Goal: Task Accomplishment & Management: Manage account settings

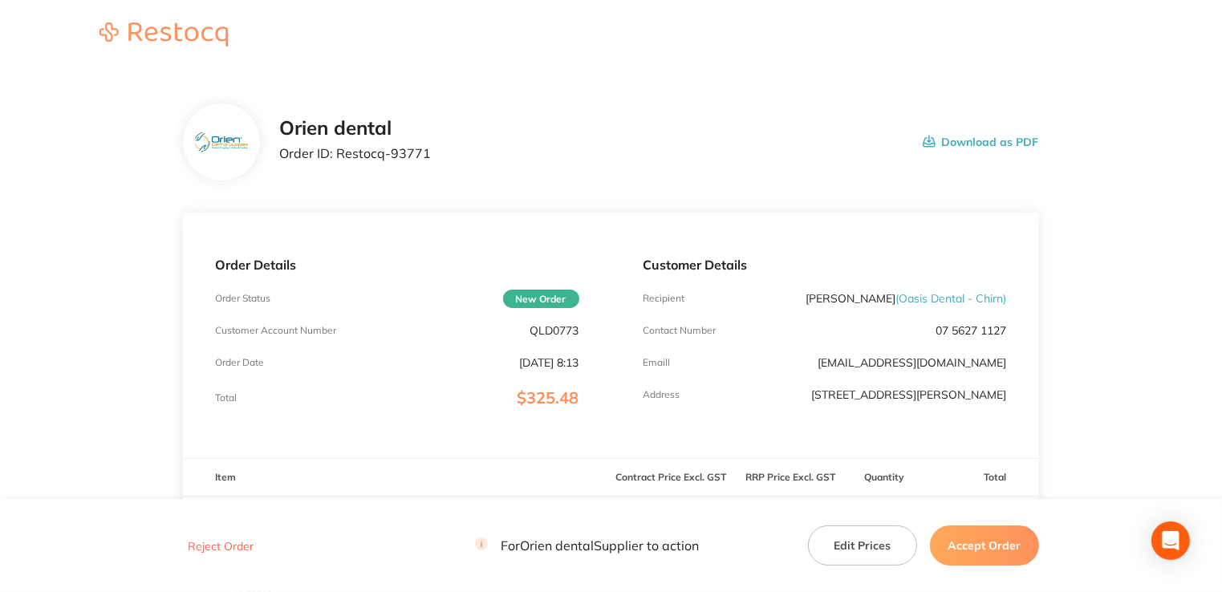
click at [551, 326] on p "QLD0773" at bounding box center [555, 330] width 49 height 13
copy p "QLD0773"
drag, startPoint x: 559, startPoint y: 413, endPoint x: 561, endPoint y: 404, distance: 9.2
click at [559, 410] on div "Order Details Order Status New Order Customer Account Number QLD0773 Order Date…" at bounding box center [397, 336] width 428 height 246
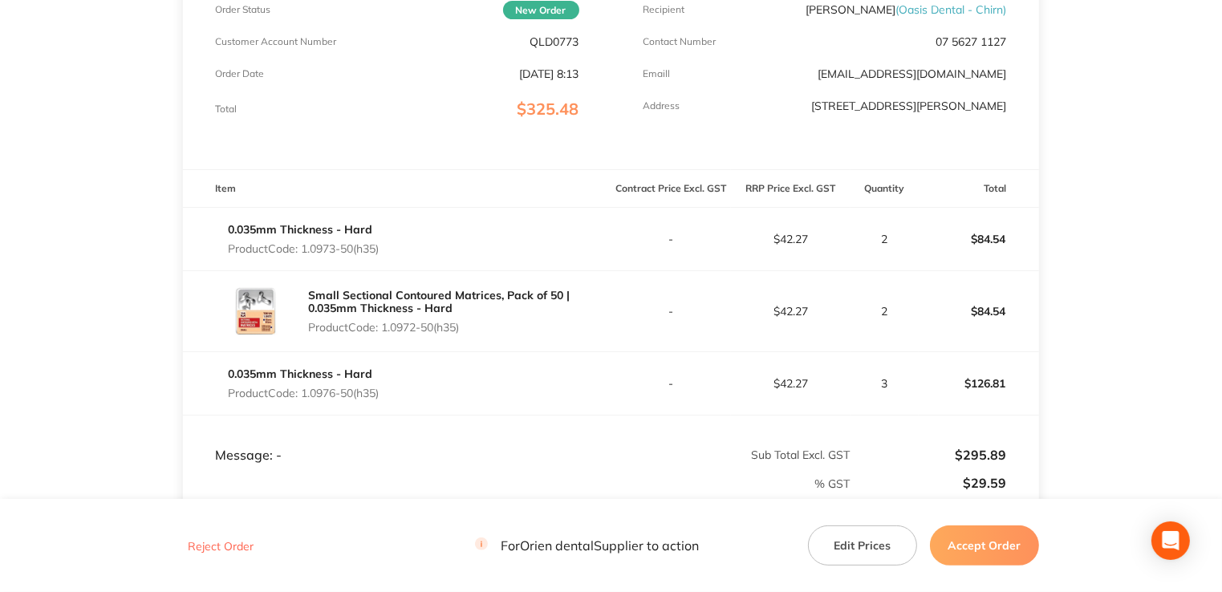
scroll to position [321, 0]
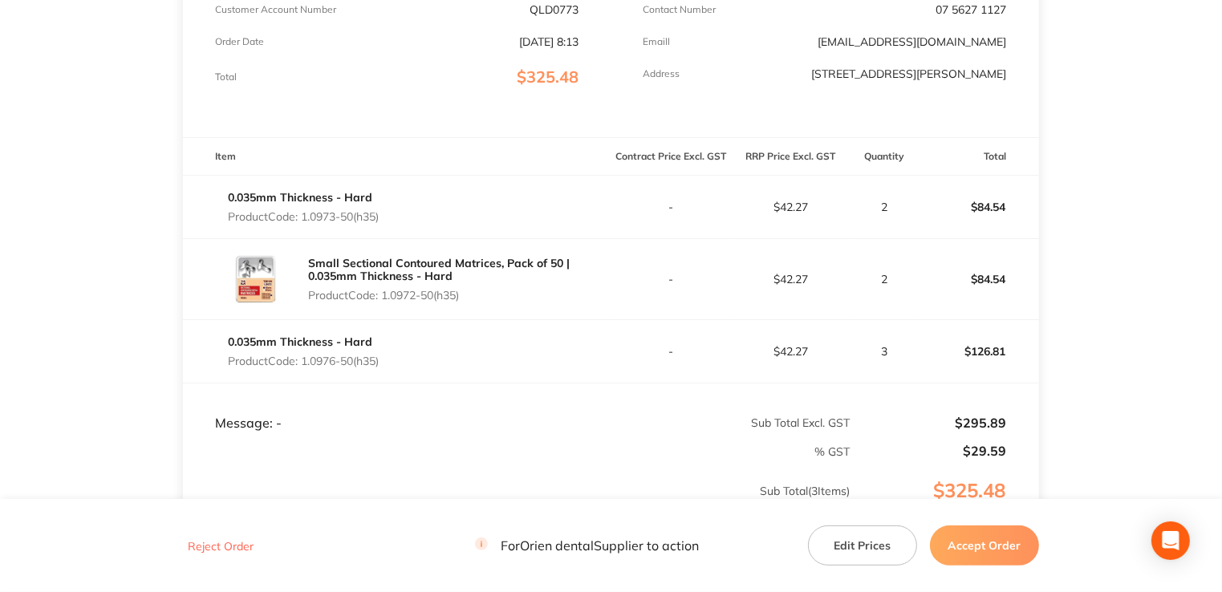
drag, startPoint x: 409, startPoint y: 222, endPoint x: 306, endPoint y: 226, distance: 103.6
click at [306, 226] on div "0.035mm Thickness - Hard Product Code: 1.0973-50(h35)" at bounding box center [397, 207] width 428 height 45
copy p "1.0973-50(h35)"
drag, startPoint x: 486, startPoint y: 306, endPoint x: 384, endPoint y: 310, distance: 102.0
click at [384, 308] on div "Small Sectional Contoured Matrices, Pack of 50 | 0.035mm Thickness - Hard Produ…" at bounding box center [459, 279] width 303 height 58
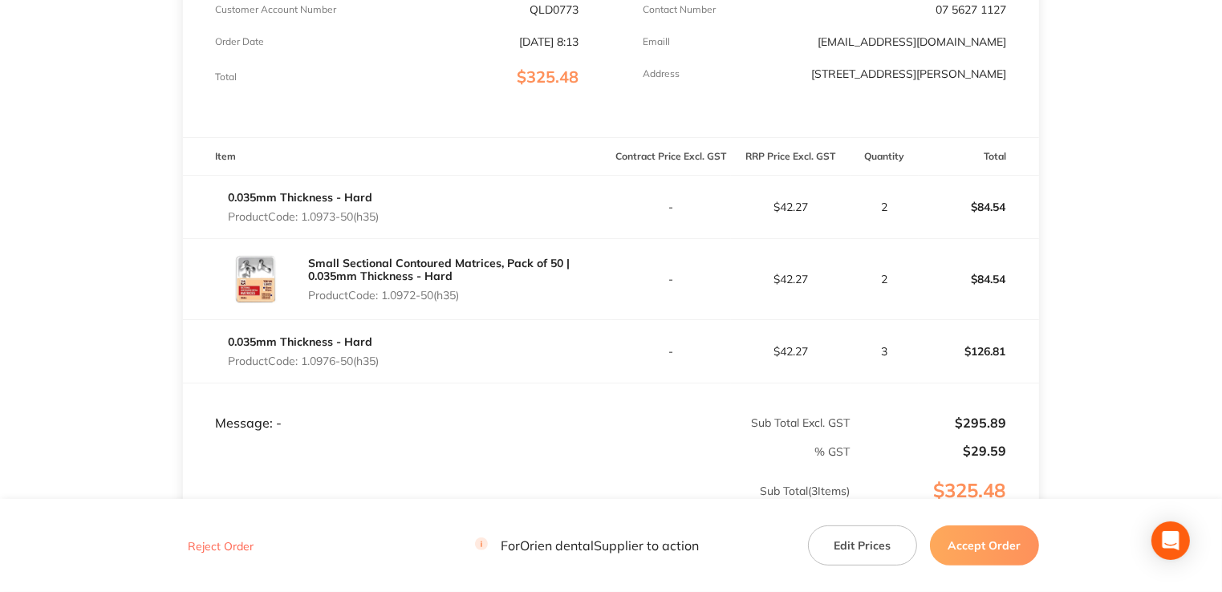
copy p "1.0972-50(h35)"
drag, startPoint x: 411, startPoint y: 372, endPoint x: 303, endPoint y: 368, distance: 108.4
click at [303, 368] on div "0.035mm Thickness - Hard Product Code: 1.0976-50(h35)" at bounding box center [397, 351] width 428 height 45
copy p "1.0976-50(h35)"
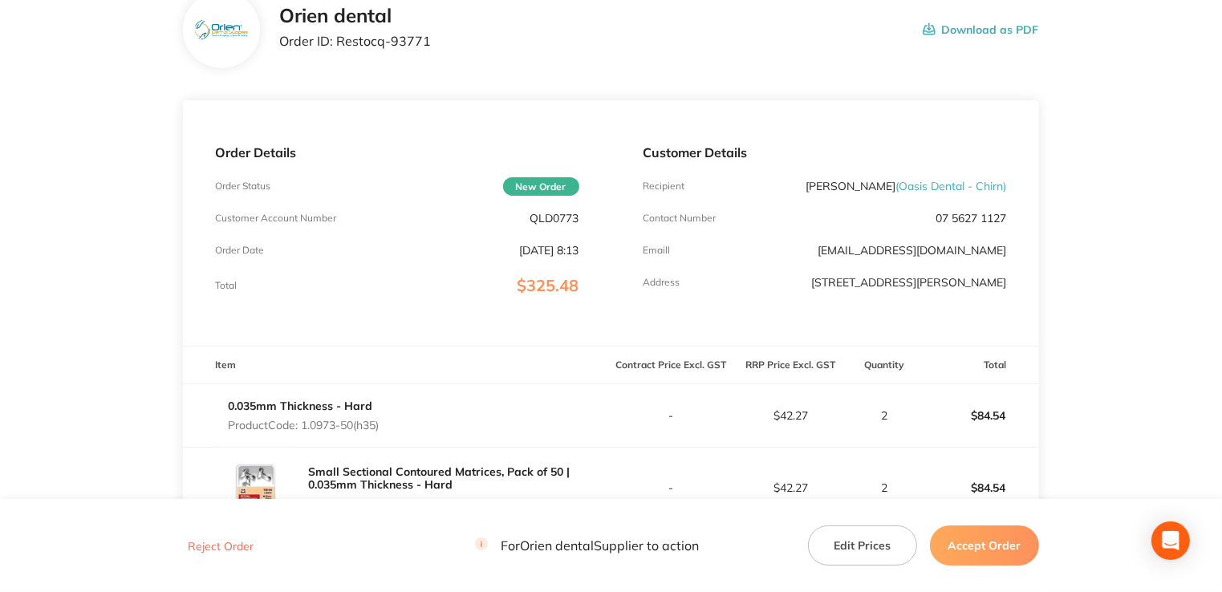
scroll to position [0, 0]
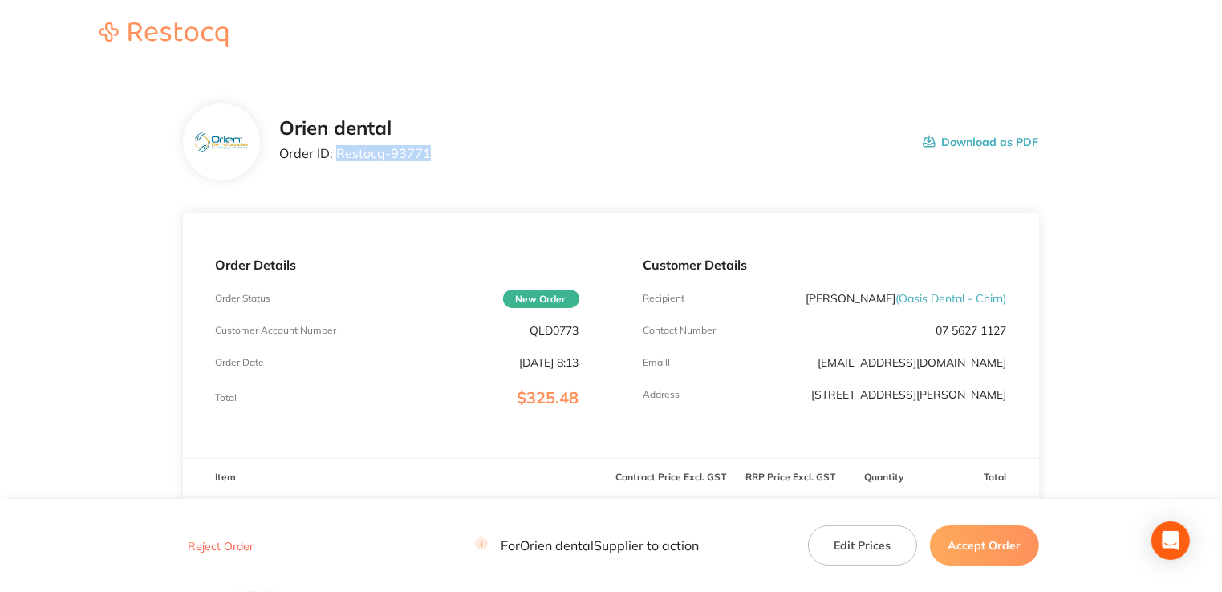
drag, startPoint x: 435, startPoint y: 152, endPoint x: 339, endPoint y: 148, distance: 95.6
click at [339, 148] on div "Orien dental Order ID: Restocq- 93771 Download as PDF" at bounding box center [658, 142] width 759 height 50
copy p "Restocq- 93771"
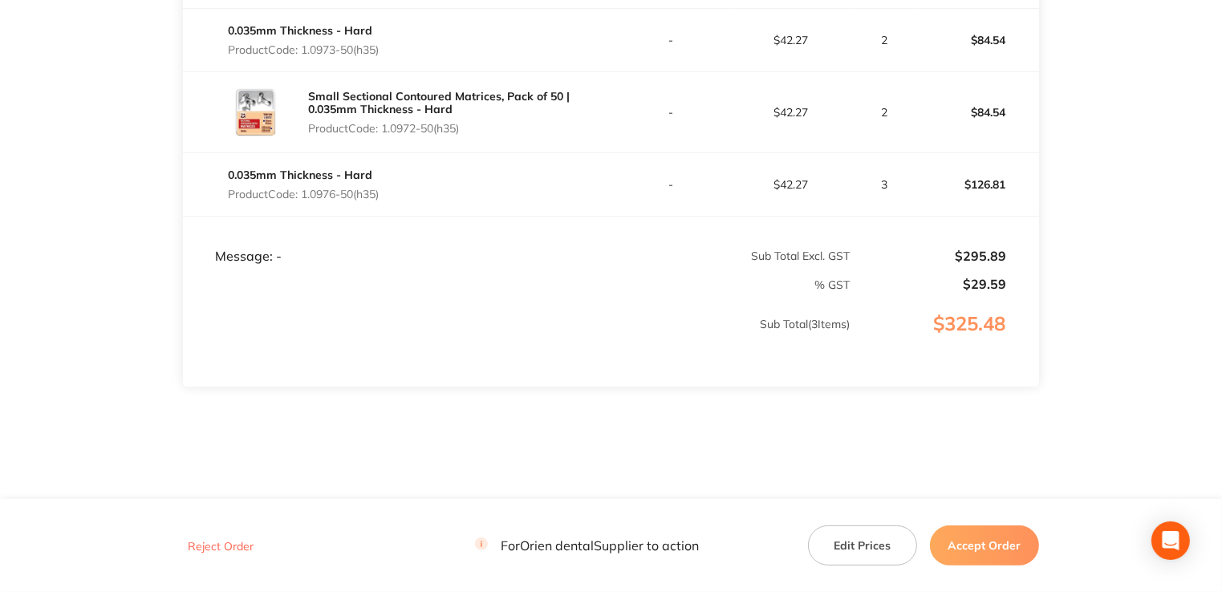
scroll to position [510, 0]
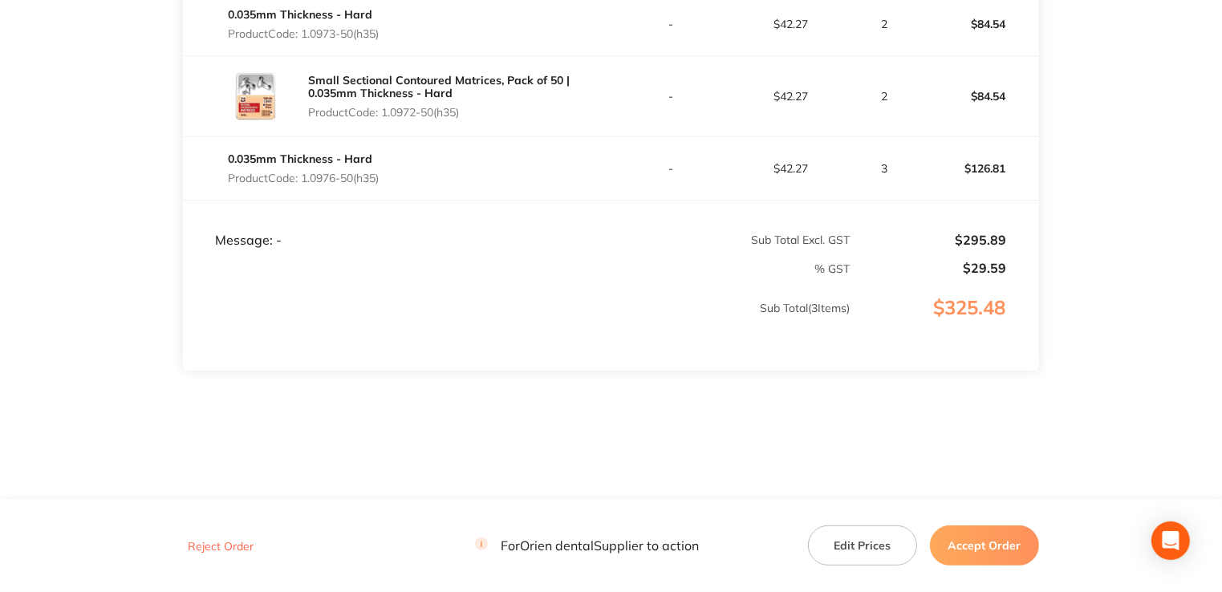
click at [985, 540] on button "Accept Order" at bounding box center [984, 546] width 109 height 40
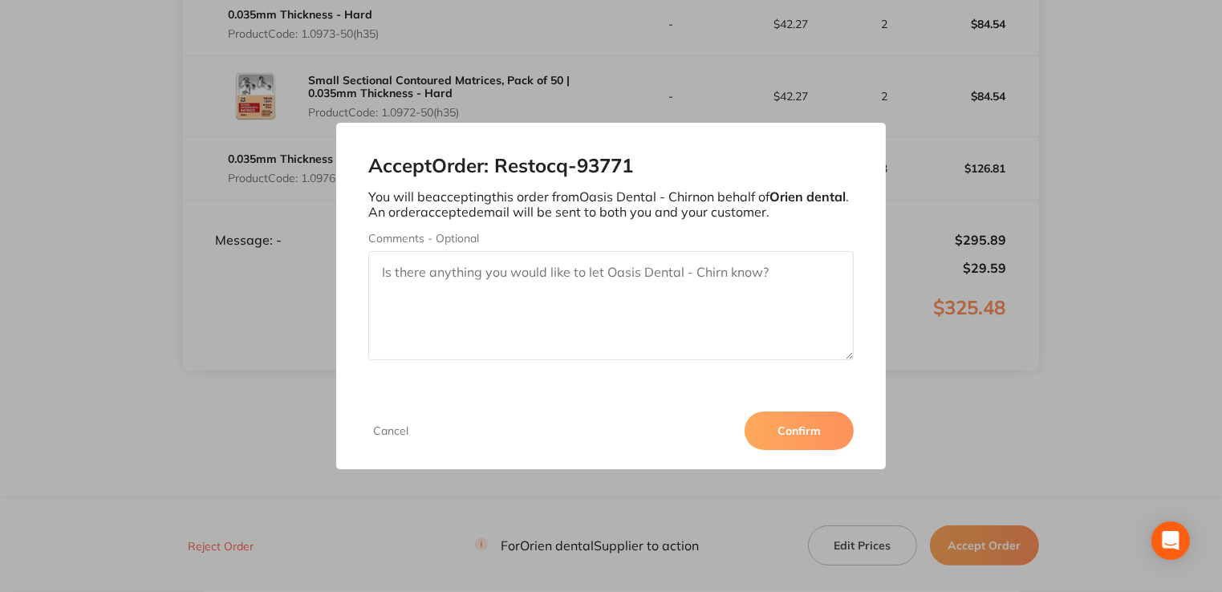
click at [799, 430] on button "Confirm" at bounding box center [799, 431] width 109 height 39
